Goal: Check status: Check status

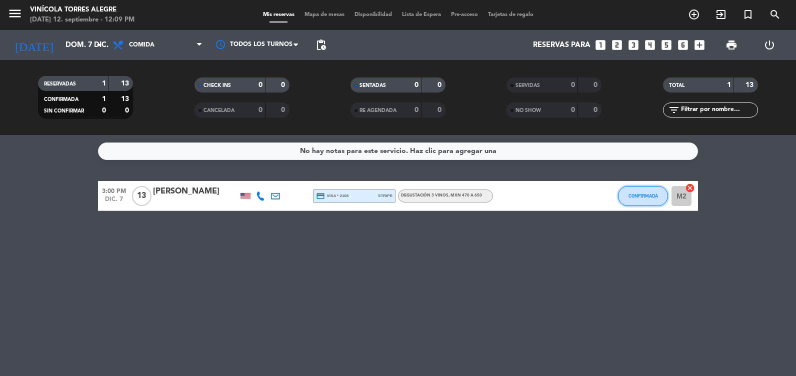
click at [635, 201] on button "CONFIRMADA" at bounding box center [643, 196] width 50 height 20
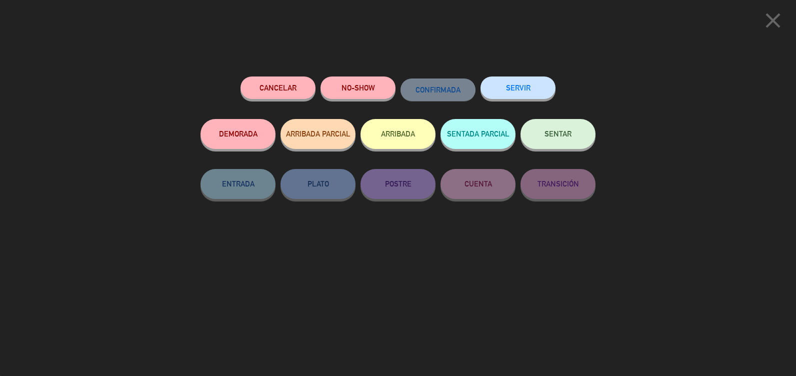
click at [101, 36] on div "close" at bounding box center [398, 18] width 796 height 37
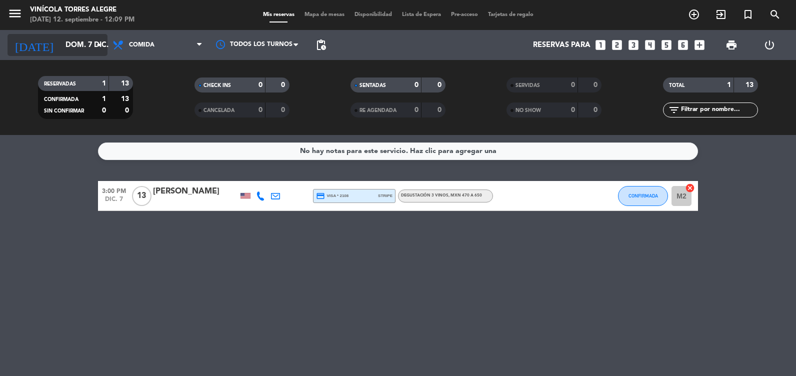
click at [72, 38] on input "dom. 7 dic." at bounding box center [109, 45] width 96 height 19
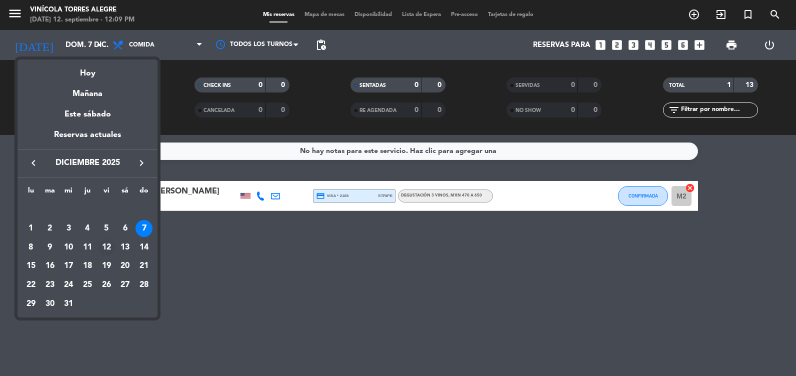
click at [112, 247] on div "12" at bounding box center [106, 247] width 17 height 17
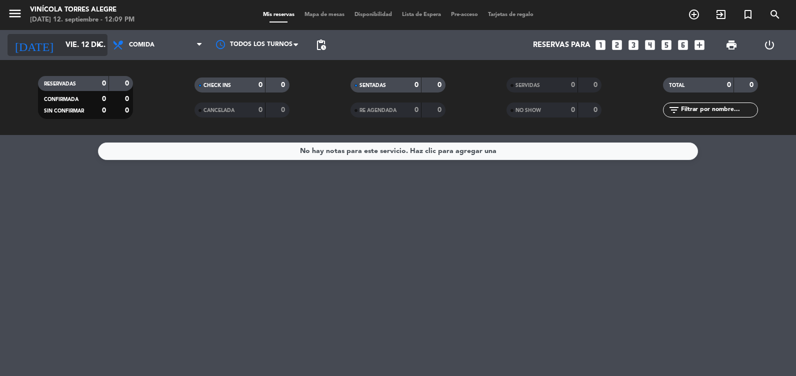
click at [101, 44] on icon "arrow_drop_down" at bounding box center [99, 45] width 12 height 12
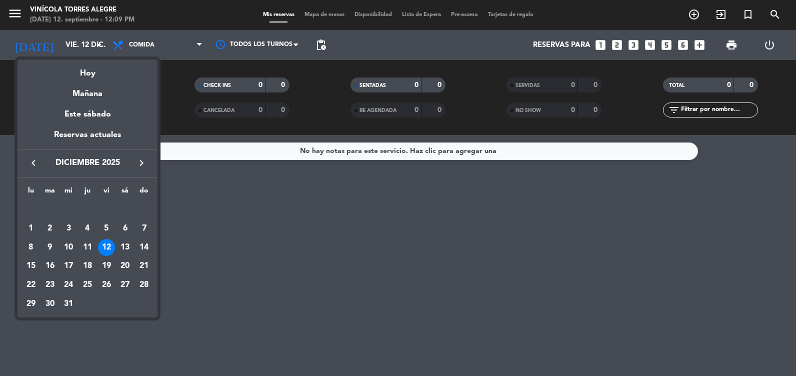
click at [39, 159] on icon "keyboard_arrow_left" at bounding box center [34, 163] width 12 height 12
click at [110, 242] on div "12" at bounding box center [106, 247] width 17 height 17
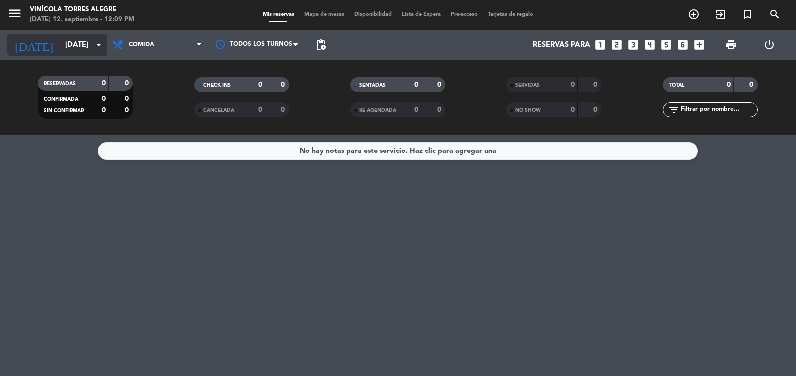
click at [66, 51] on input "vie. 12 sep." at bounding box center [109, 45] width 96 height 19
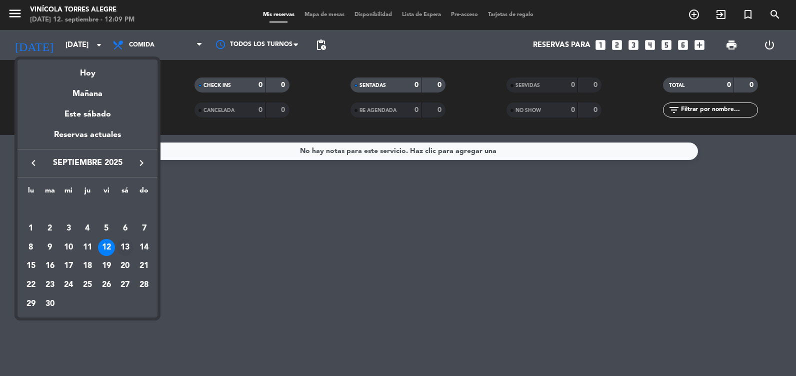
click at [128, 246] on div "13" at bounding box center [125, 247] width 17 height 17
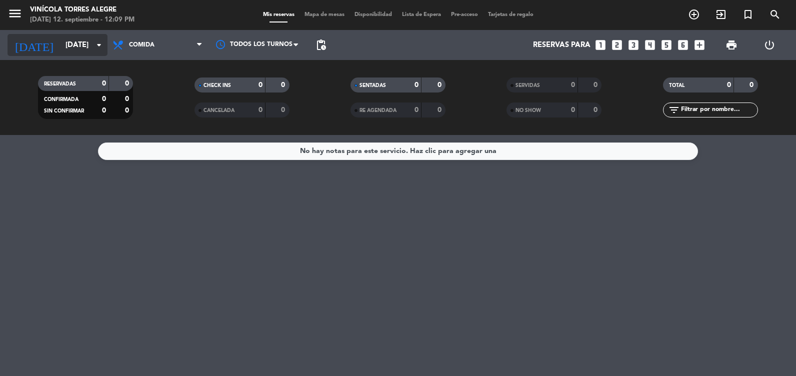
click at [61, 39] on input "sáb. 13 sep." at bounding box center [109, 45] width 96 height 19
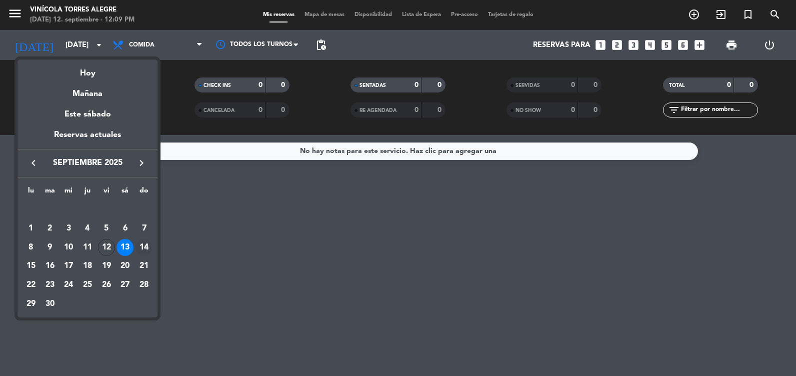
click at [150, 244] on div "14" at bounding box center [144, 247] width 17 height 17
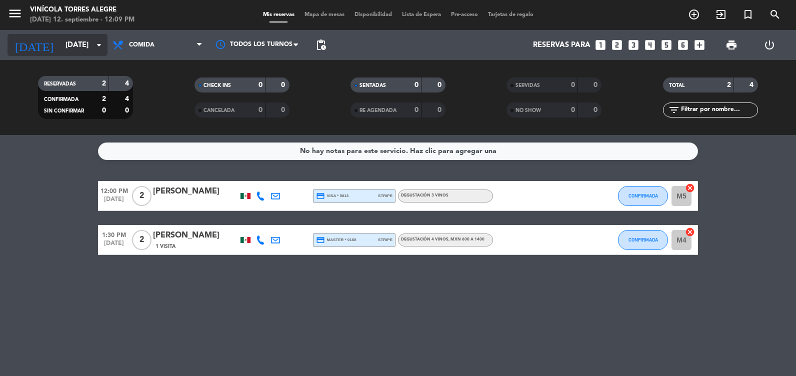
click at [76, 42] on input "dom. 14 sep." at bounding box center [109, 45] width 96 height 19
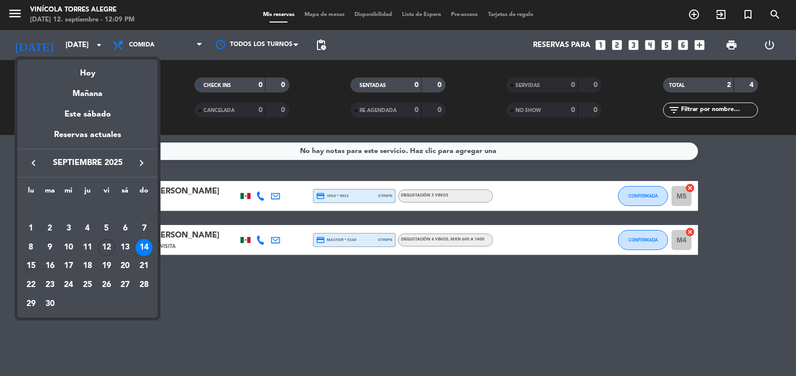
click at [36, 265] on div "15" at bounding box center [31, 266] width 17 height 17
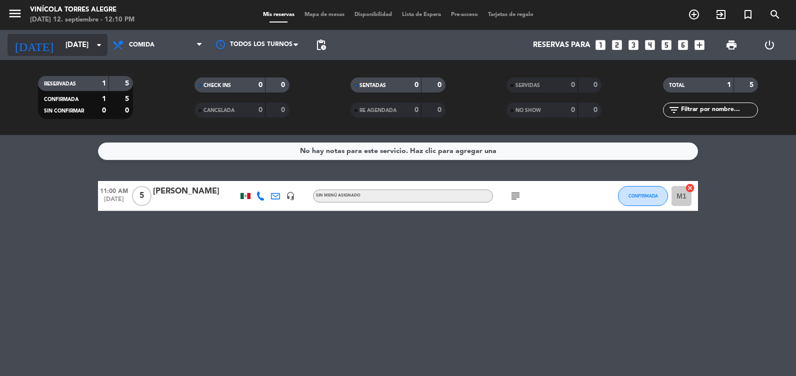
click at [69, 45] on input "lun. 15 sep." at bounding box center [109, 45] width 96 height 19
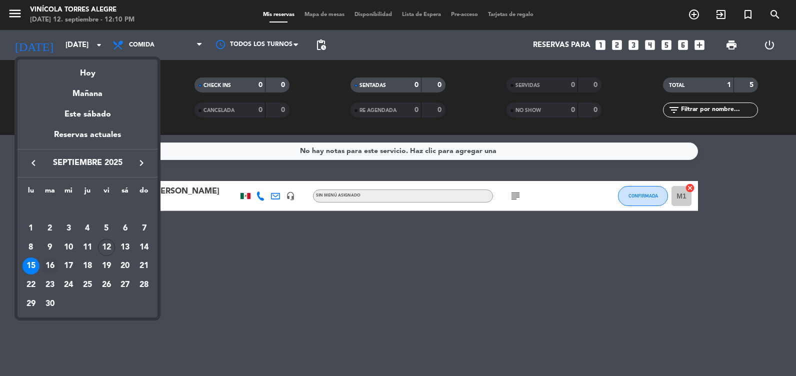
click at [53, 266] on div "16" at bounding box center [50, 266] width 17 height 17
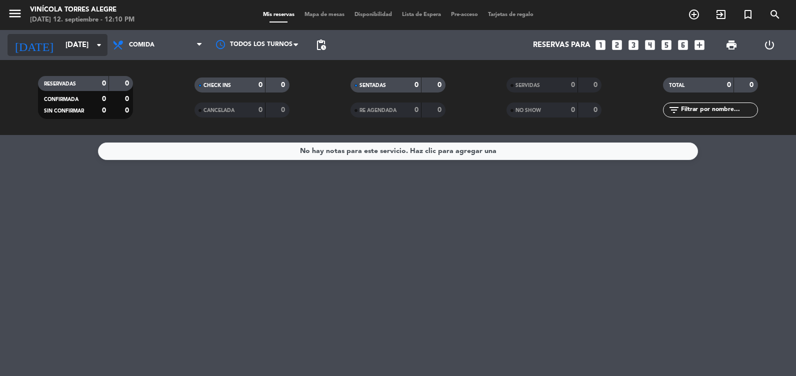
click at [93, 45] on input "mar. 16 sep." at bounding box center [109, 45] width 96 height 19
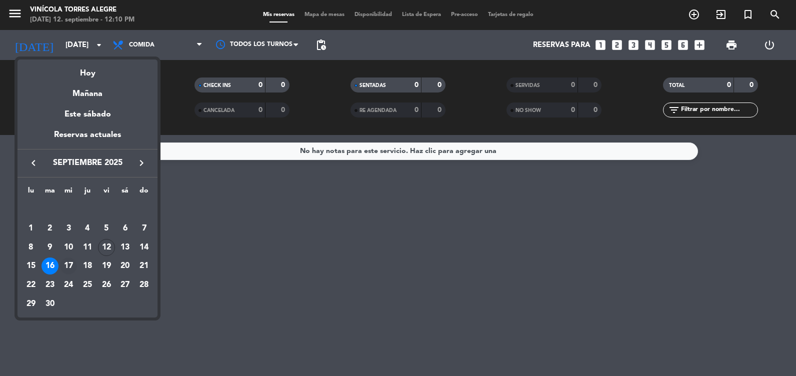
click at [75, 270] on div "17" at bounding box center [68, 266] width 17 height 17
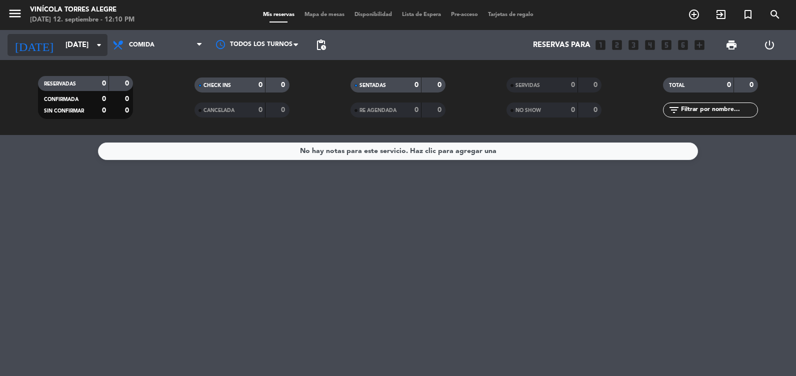
click at [74, 42] on input "mié. 17 sep." at bounding box center [109, 45] width 96 height 19
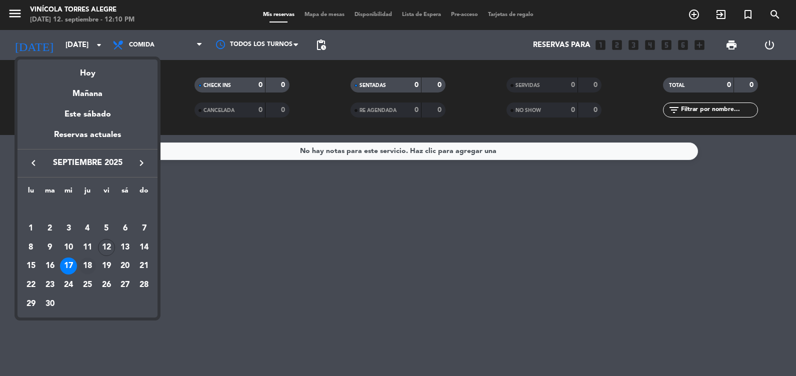
click at [88, 265] on div "18" at bounding box center [87, 266] width 17 height 17
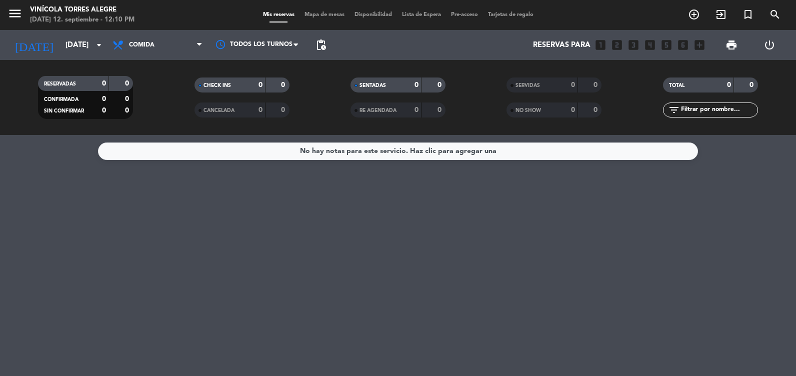
type input "jue. 18 sep."
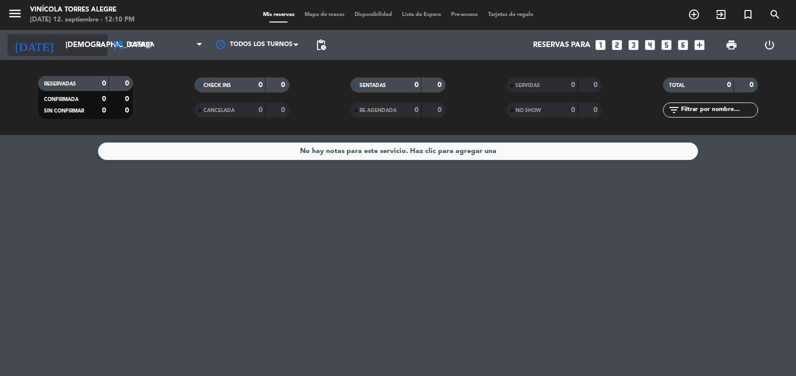
click at [61, 49] on input "jue. 18 sep." at bounding box center [109, 45] width 96 height 19
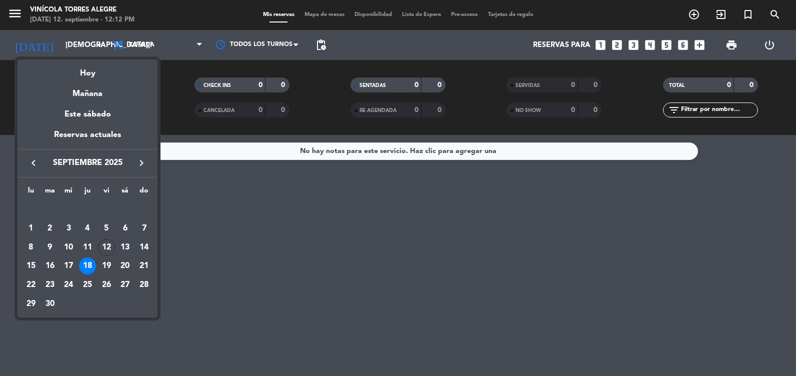
click at [233, 219] on div at bounding box center [398, 188] width 796 height 376
